Goal: Check status: Check status

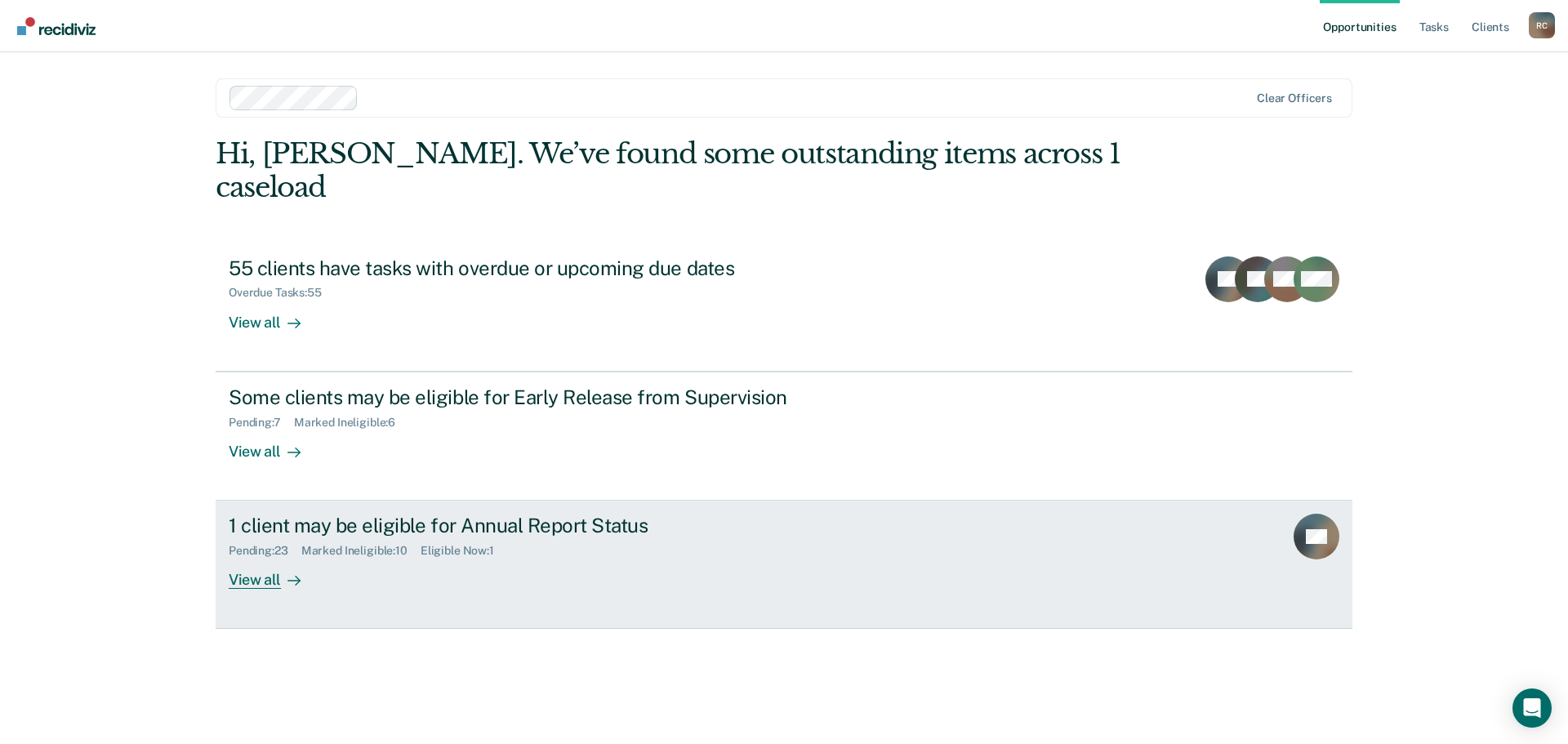
click at [256, 557] on div "View all" at bounding box center [274, 573] width 92 height 32
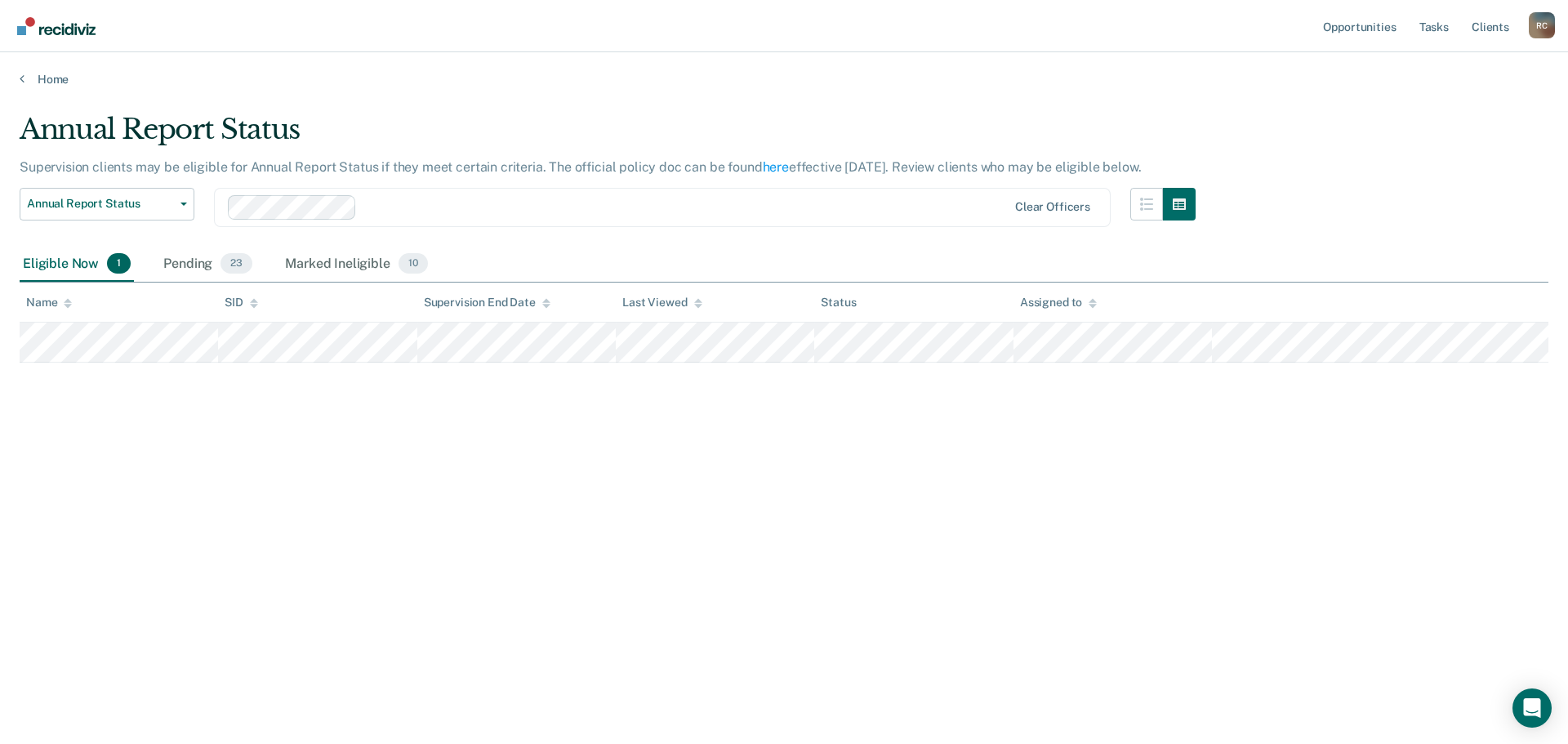
click at [21, 71] on div "Home" at bounding box center [784, 70] width 1568 height 34
click at [20, 79] on icon at bounding box center [22, 78] width 5 height 13
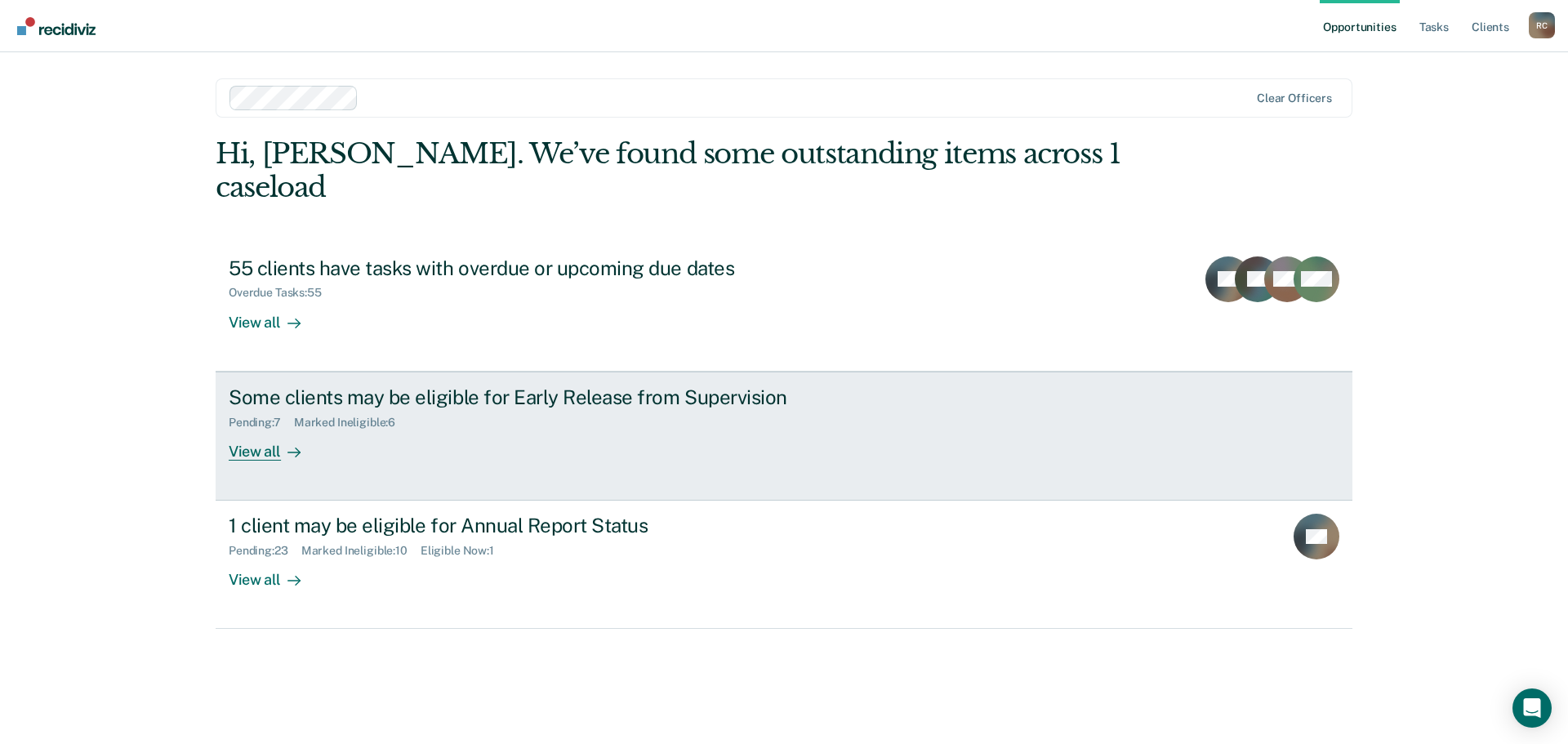
click at [281, 442] on div at bounding box center [291, 451] width 20 height 19
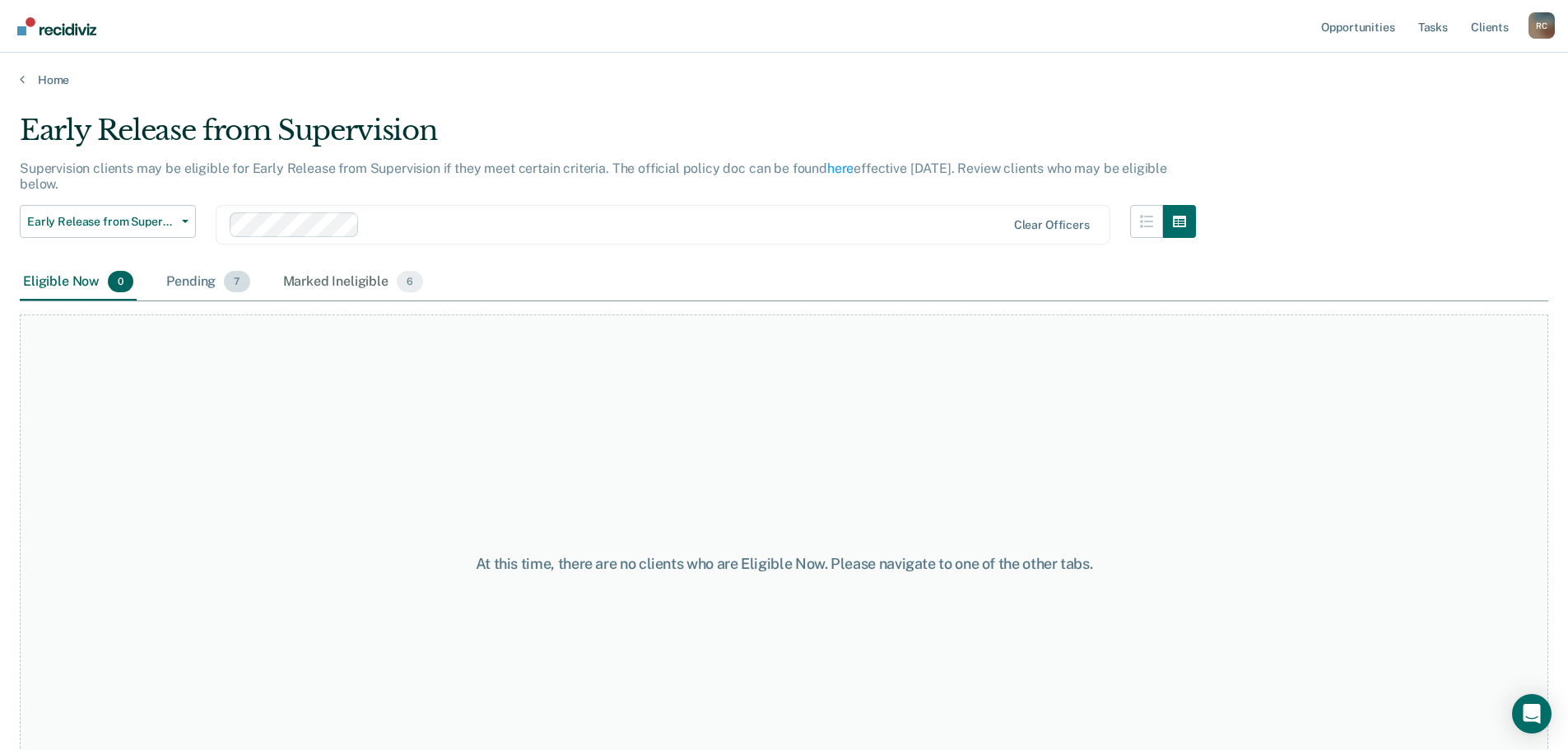
click at [190, 281] on div "Pending 7" at bounding box center [207, 282] width 89 height 37
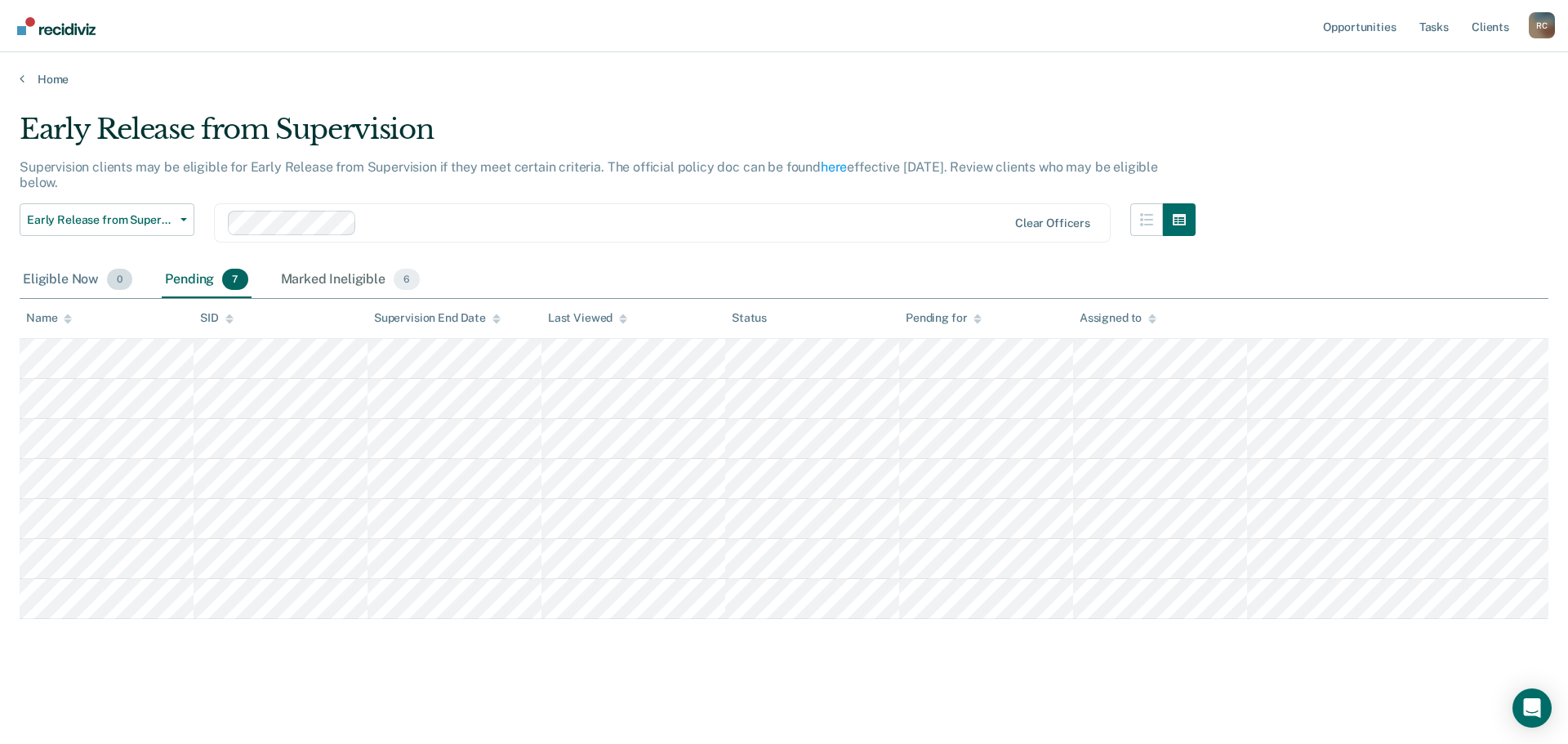
click at [65, 276] on div "Eligible Now 0" at bounding box center [78, 280] width 116 height 36
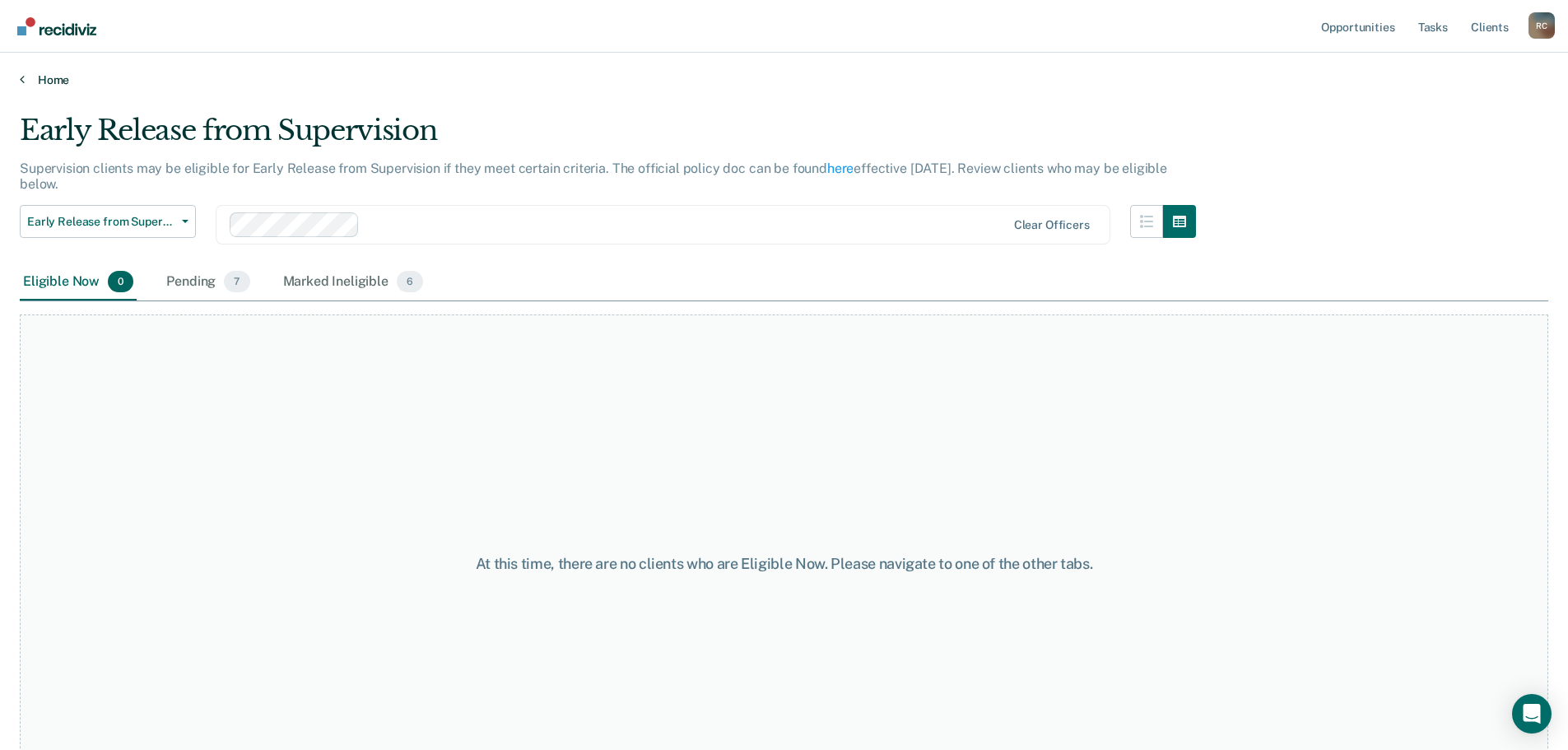
click at [20, 73] on icon at bounding box center [22, 79] width 5 height 13
